Goal: Task Accomplishment & Management: Use online tool/utility

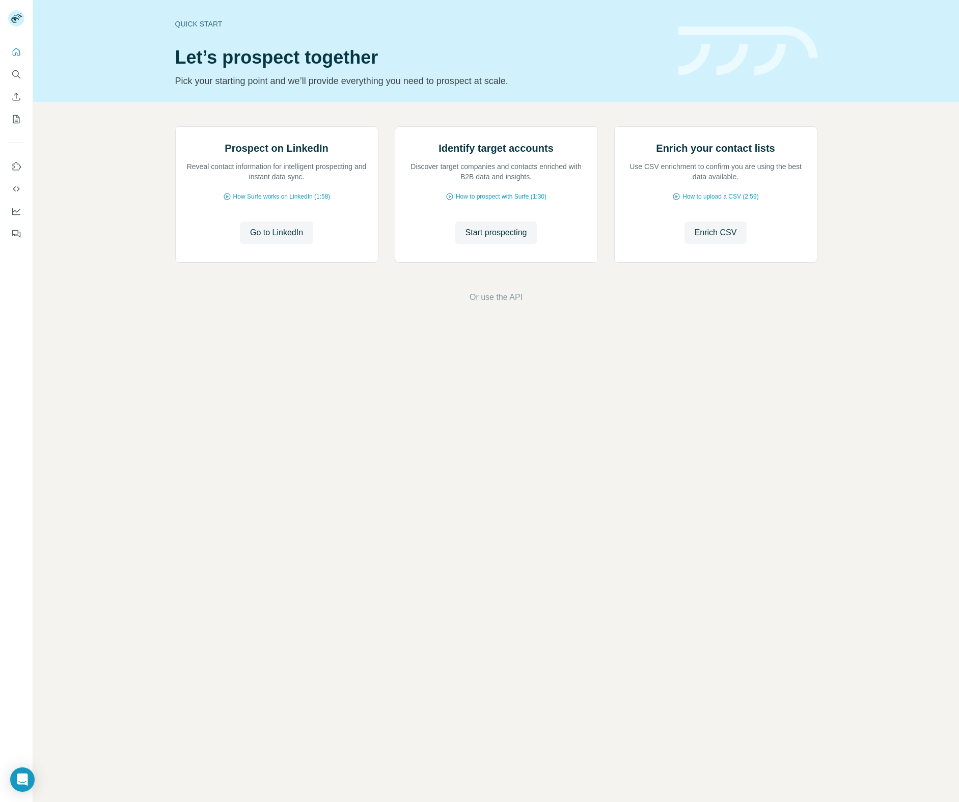
click at [218, 328] on div "Prospect on LinkedIn Reveal contact information for intelligent prospecting and…" at bounding box center [496, 215] width 926 height 226
click at [277, 239] on span "Go to LinkedIn" at bounding box center [276, 233] width 53 height 12
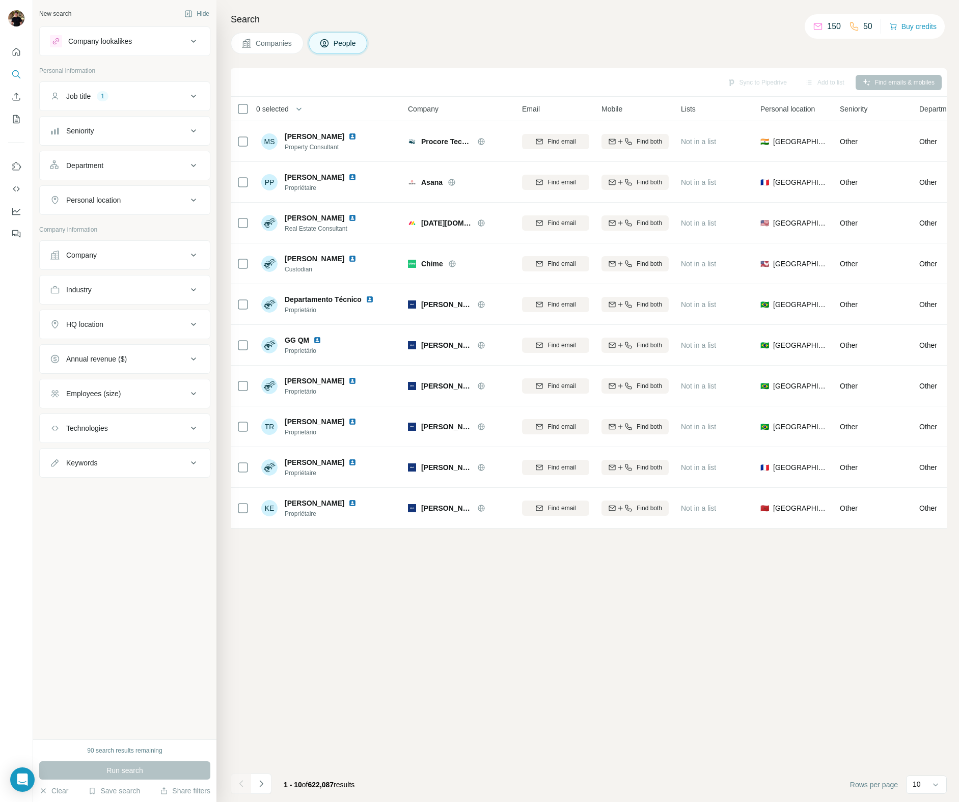
click at [504, 689] on div "Sync to Pipedrive Add to list Find emails & mobiles 0 selected People Company E…" at bounding box center [589, 435] width 716 height 734
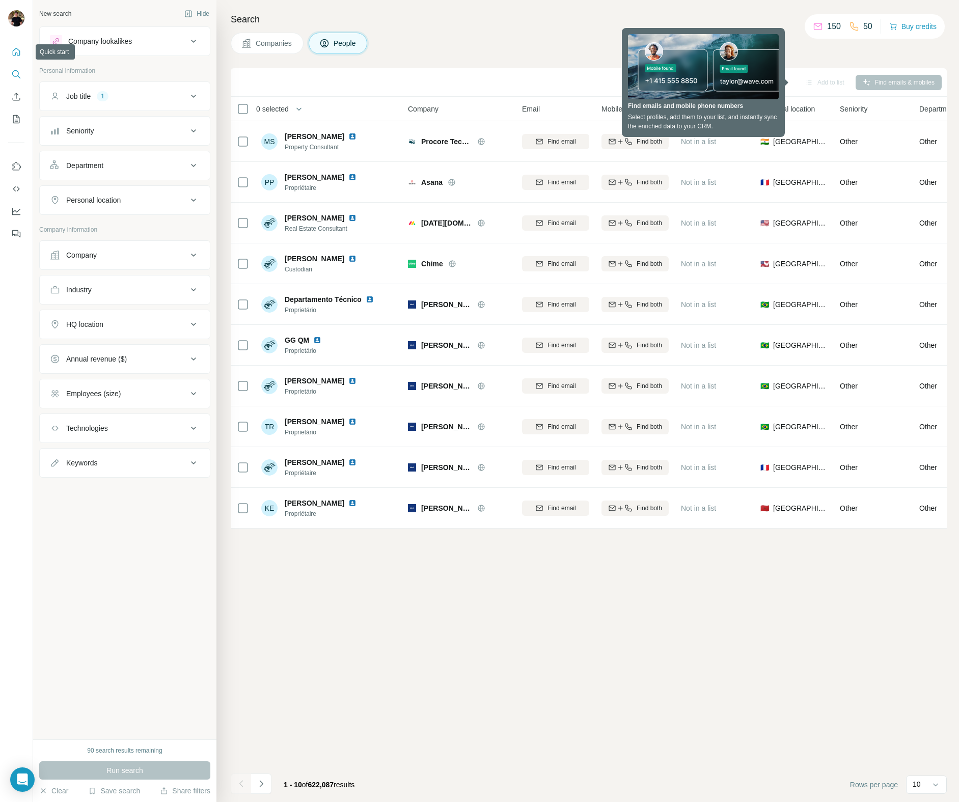
click at [15, 53] on icon "Quick start" at bounding box center [17, 52] width 8 height 8
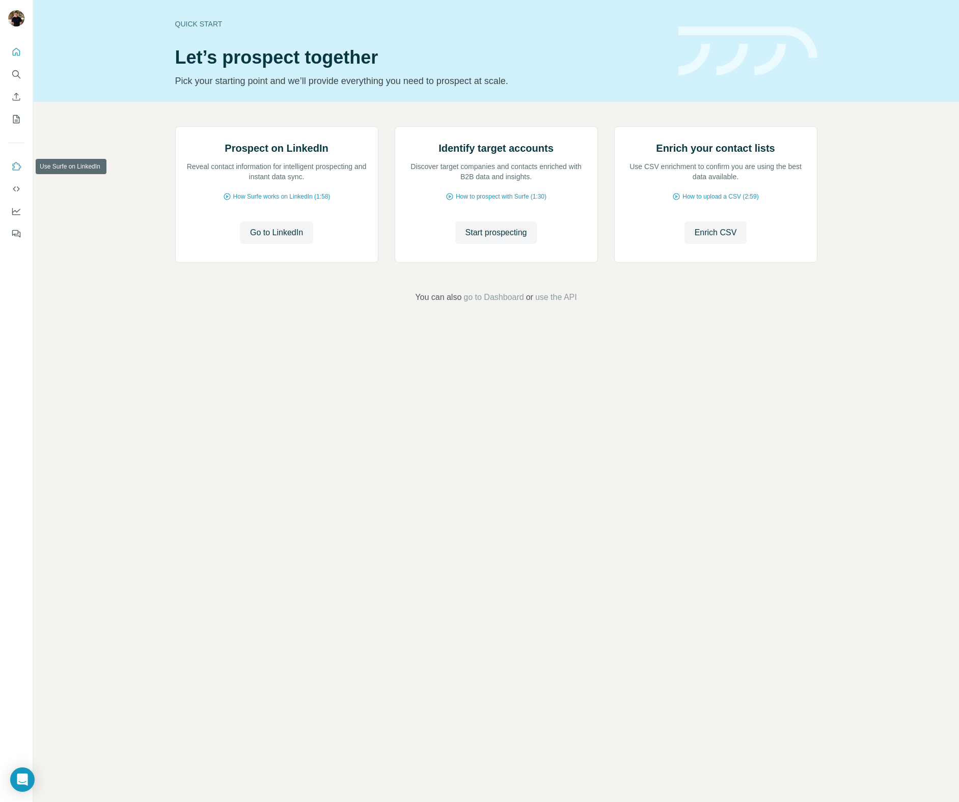
click at [22, 163] on button "Use Surfe on LinkedIn" at bounding box center [16, 166] width 16 height 18
